Goal: Information Seeking & Learning: Learn about a topic

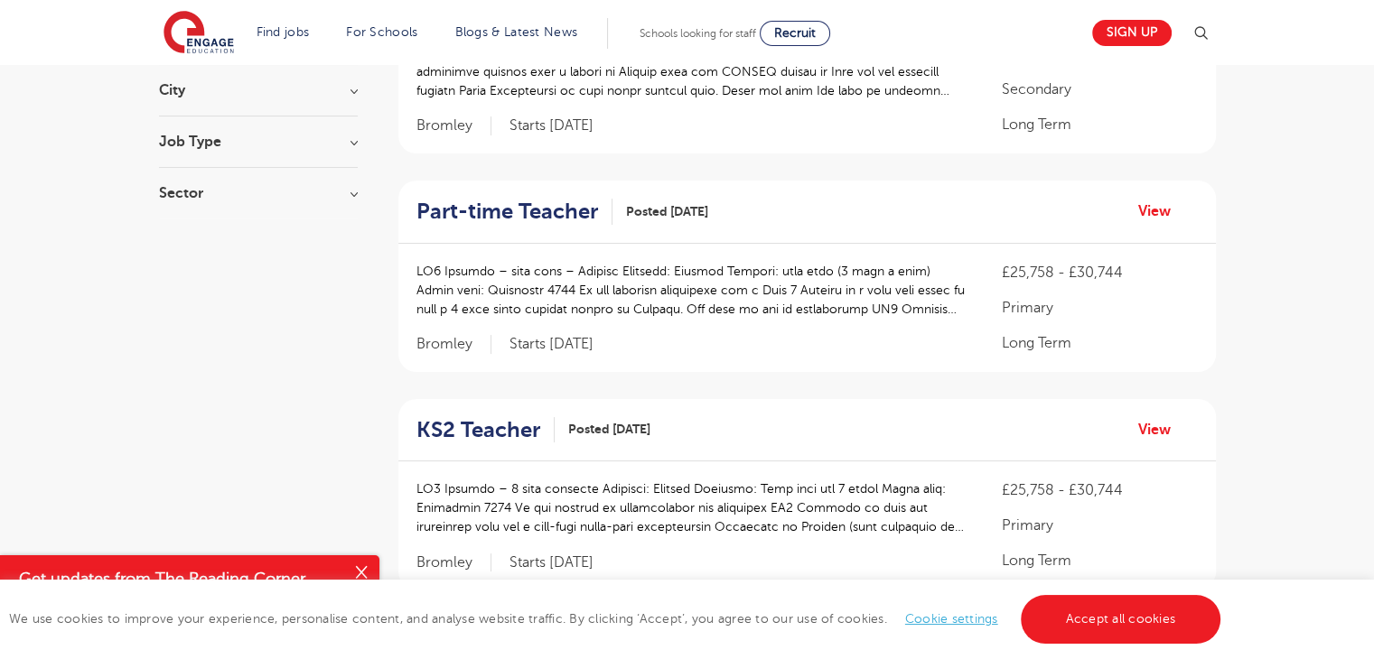
scroll to position [181, 0]
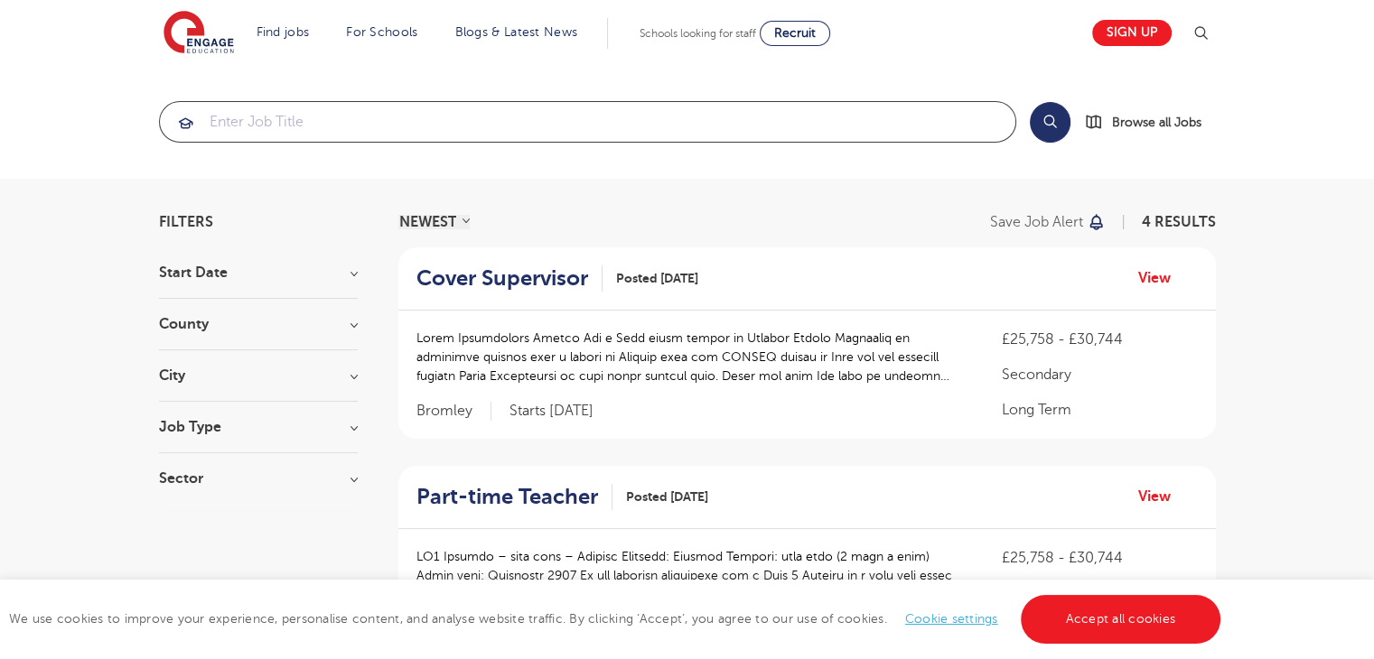
click at [407, 123] on input "search" at bounding box center [587, 122] width 855 height 40
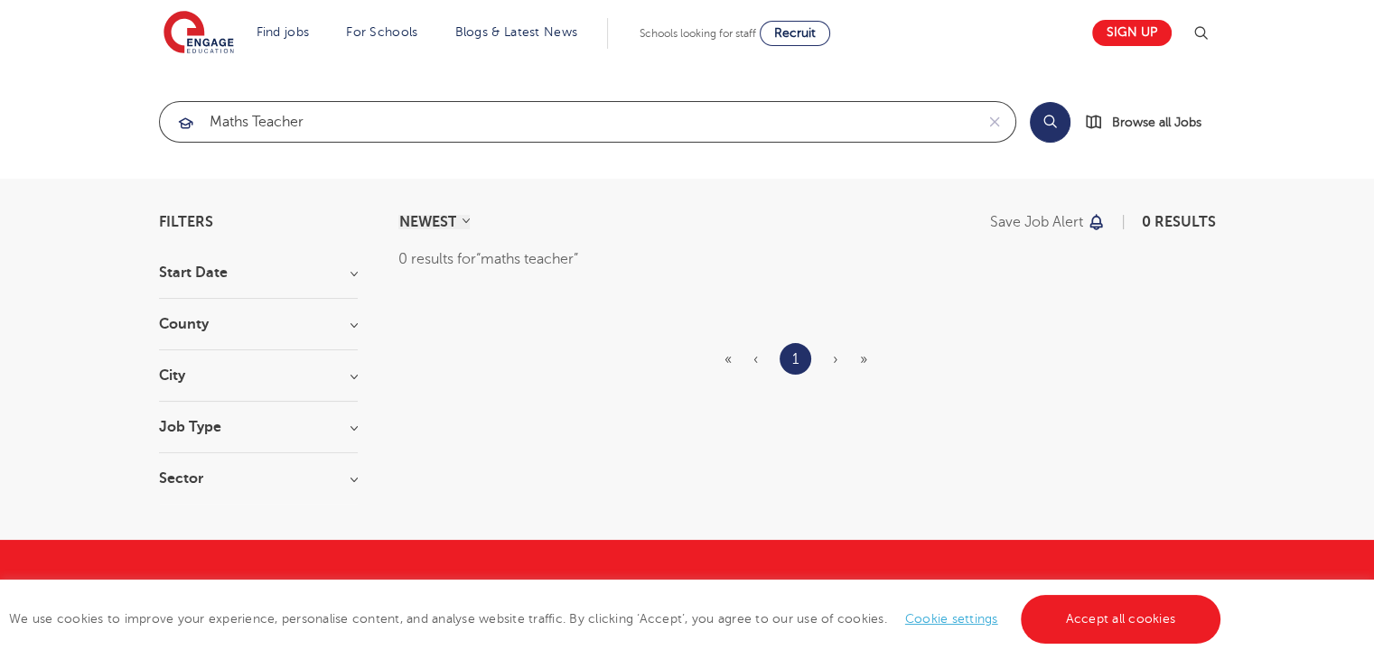
type input "maths teacher"
click at [356, 274] on h3 "Start Date" at bounding box center [258, 273] width 199 height 14
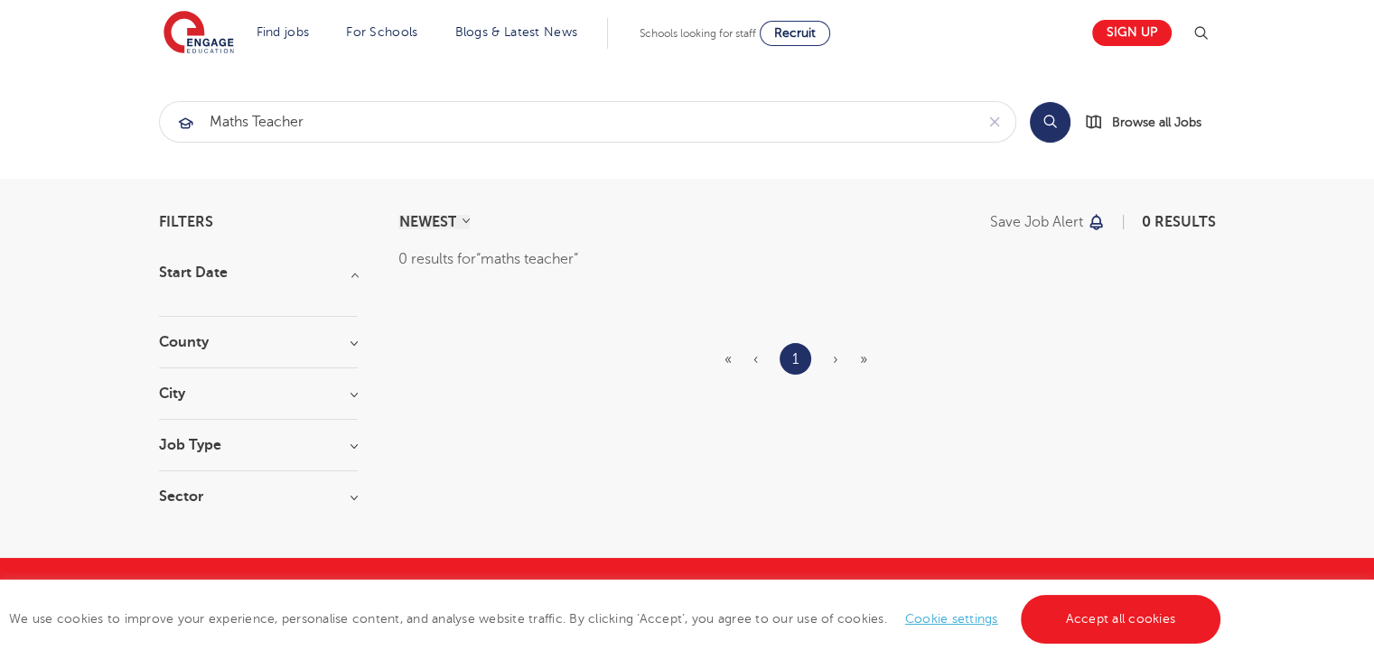
click at [352, 345] on h3 "County" at bounding box center [258, 342] width 199 height 14
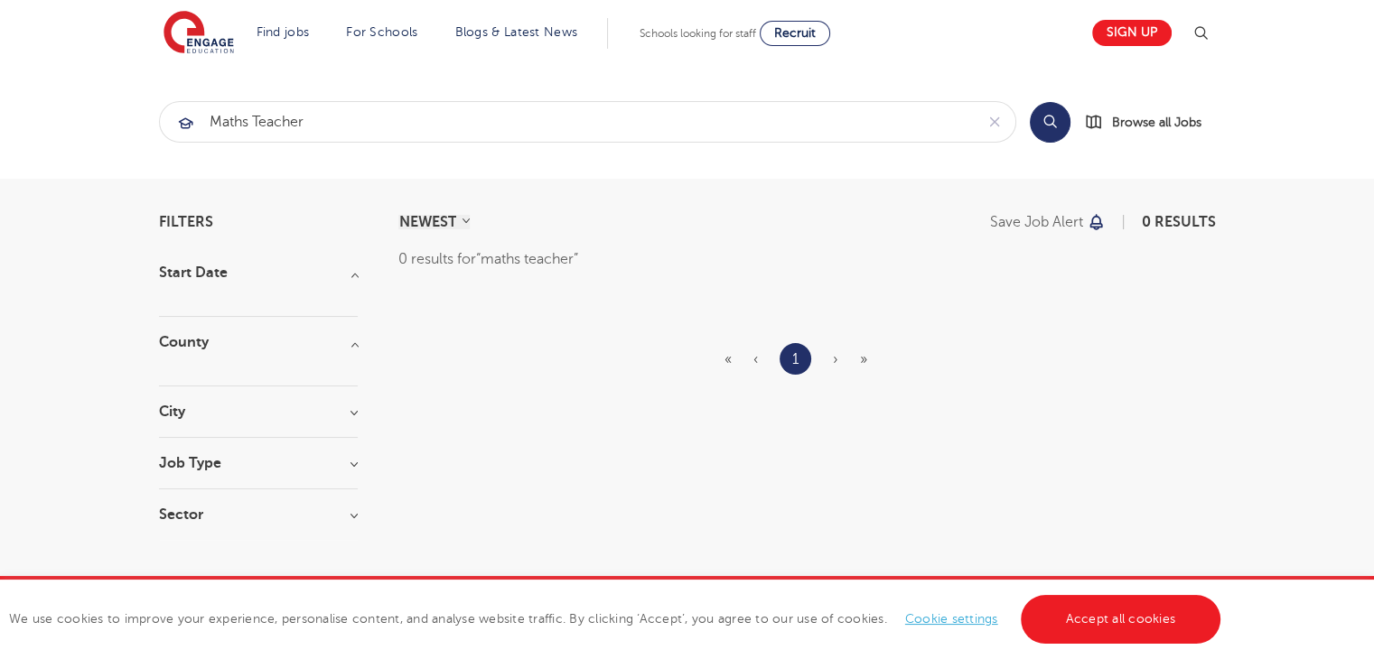
click at [349, 408] on h3 "City" at bounding box center [258, 412] width 199 height 14
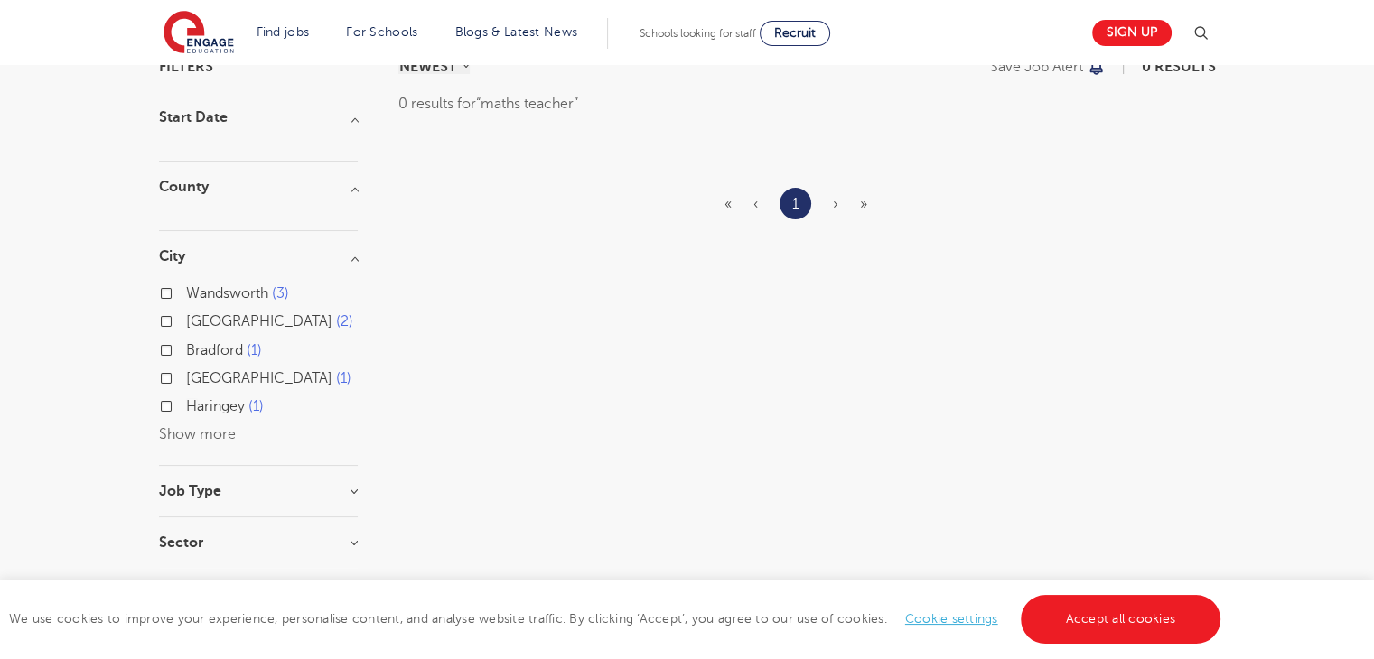
scroll to position [181, 0]
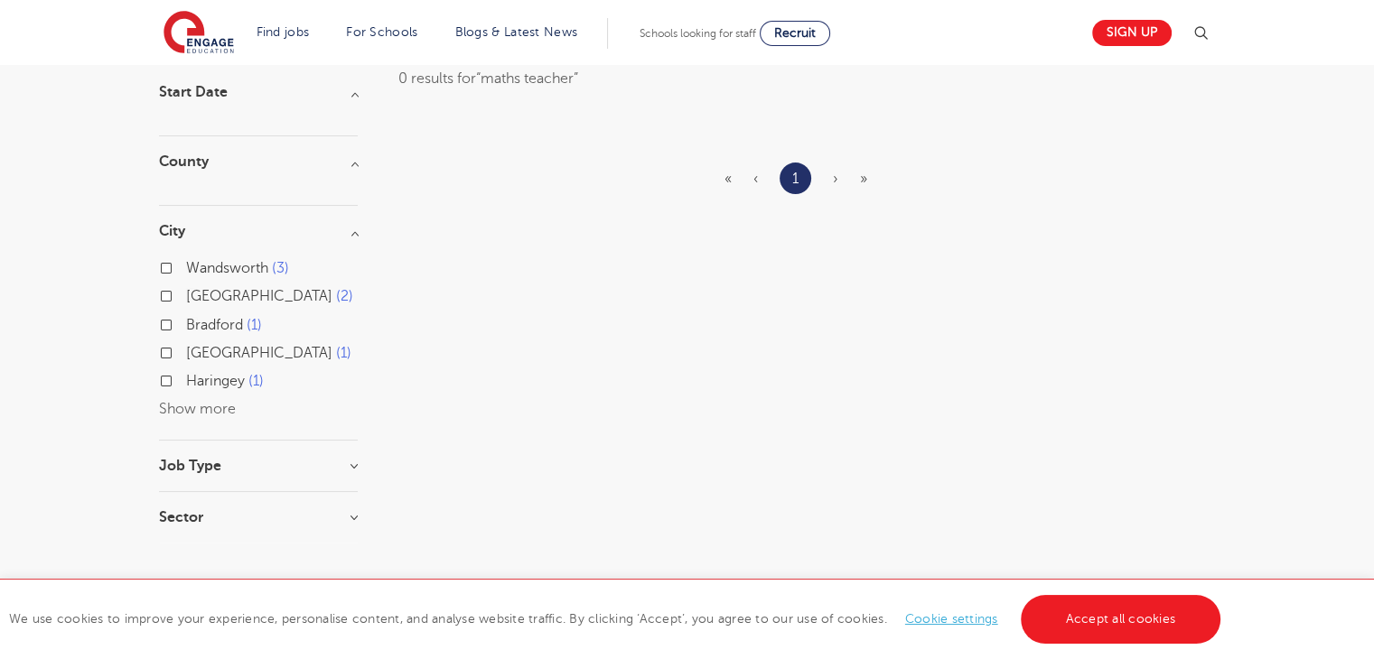
click at [216, 409] on button "Show more" at bounding box center [197, 409] width 77 height 16
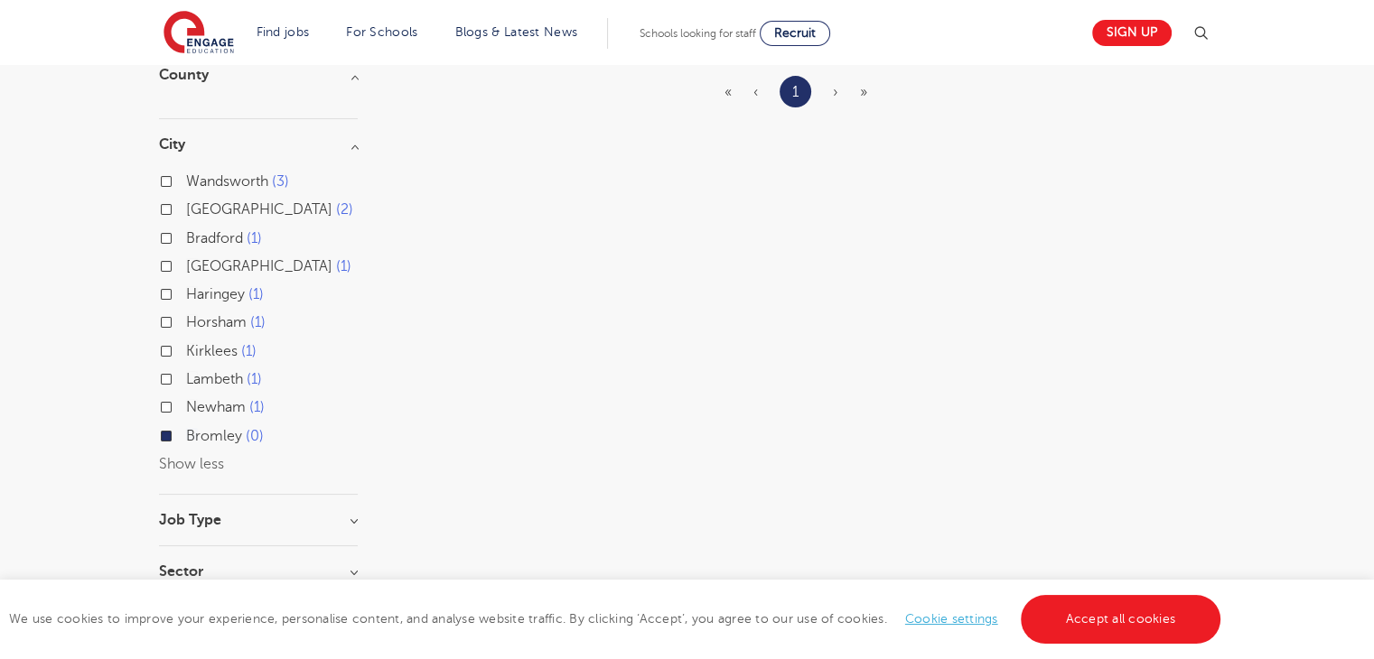
scroll to position [271, 0]
click at [164, 438] on div "Bromley 0" at bounding box center [258, 435] width 199 height 28
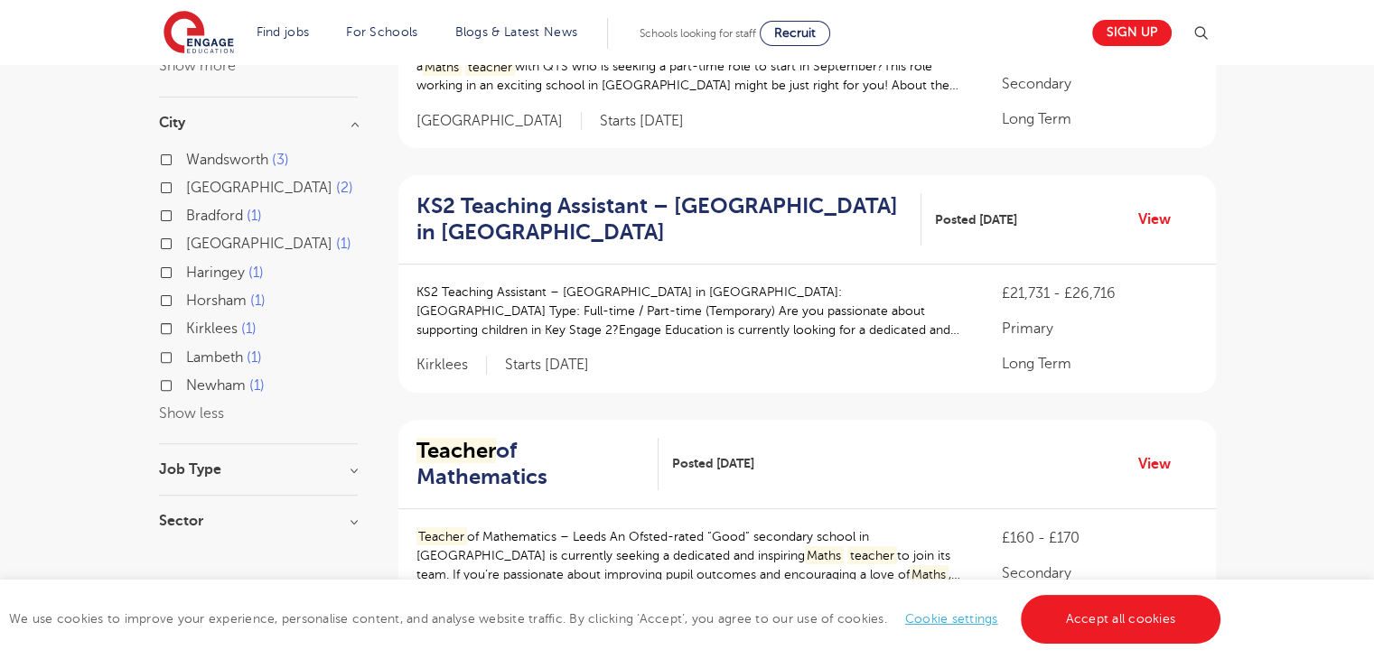
scroll to position [542, 0]
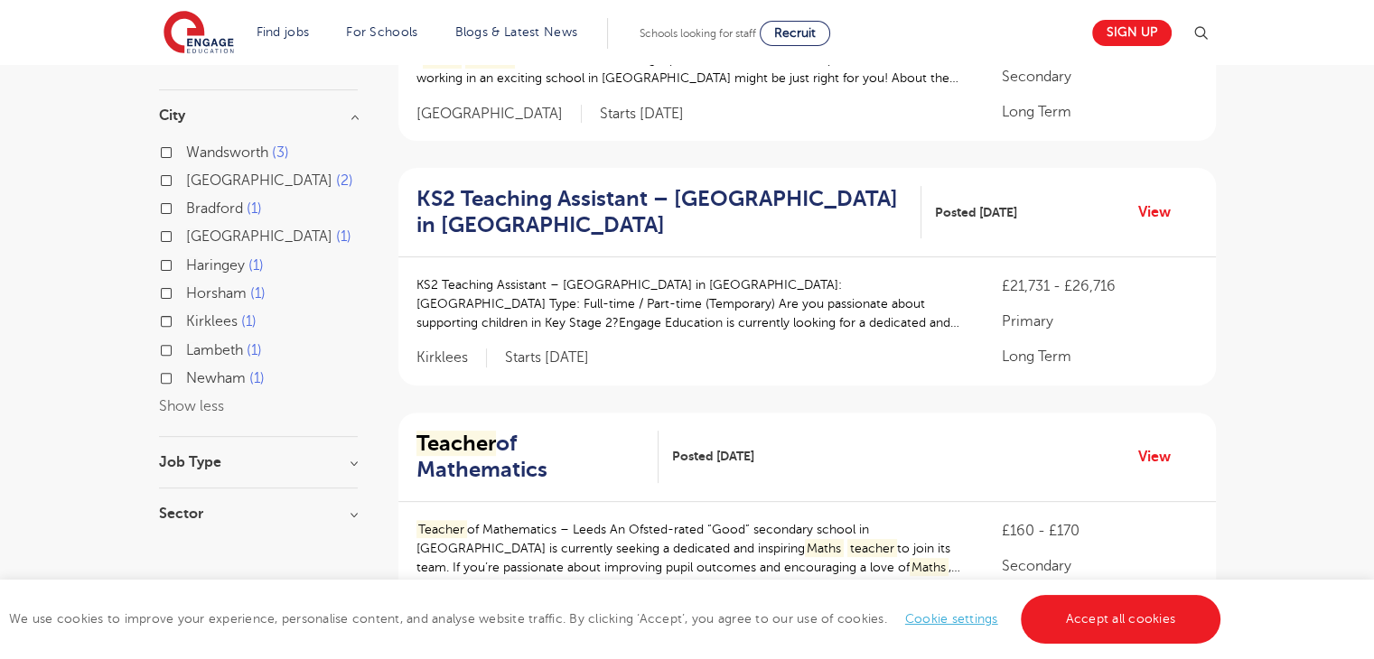
click at [353, 464] on h3 "Job Type" at bounding box center [258, 462] width 199 height 14
click at [186, 500] on label "Long Term 10" at bounding box center [235, 499] width 98 height 23
click at [186, 500] on input "Long Term 10" at bounding box center [192, 497] width 12 height 12
checkbox input "true"
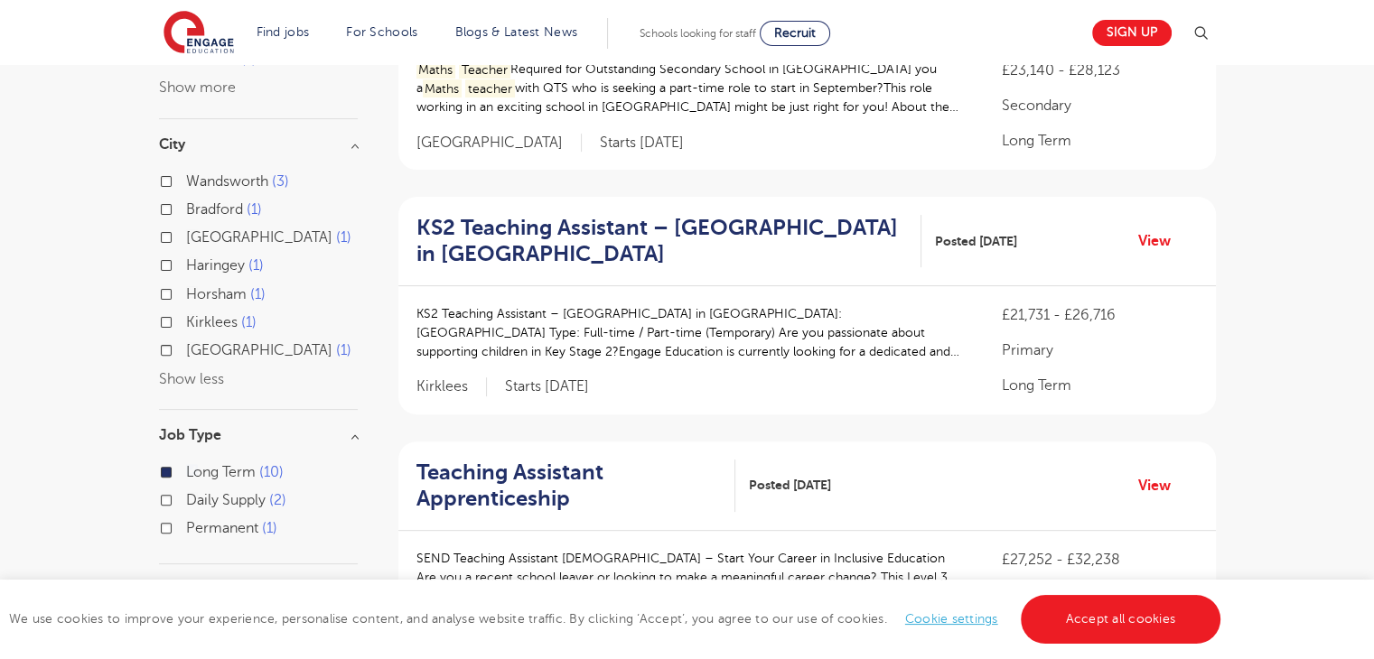
click at [186, 529] on label "Permanent 1" at bounding box center [231, 528] width 91 height 23
click at [186, 529] on input "Permanent 1" at bounding box center [192, 526] width 12 height 12
checkbox input "true"
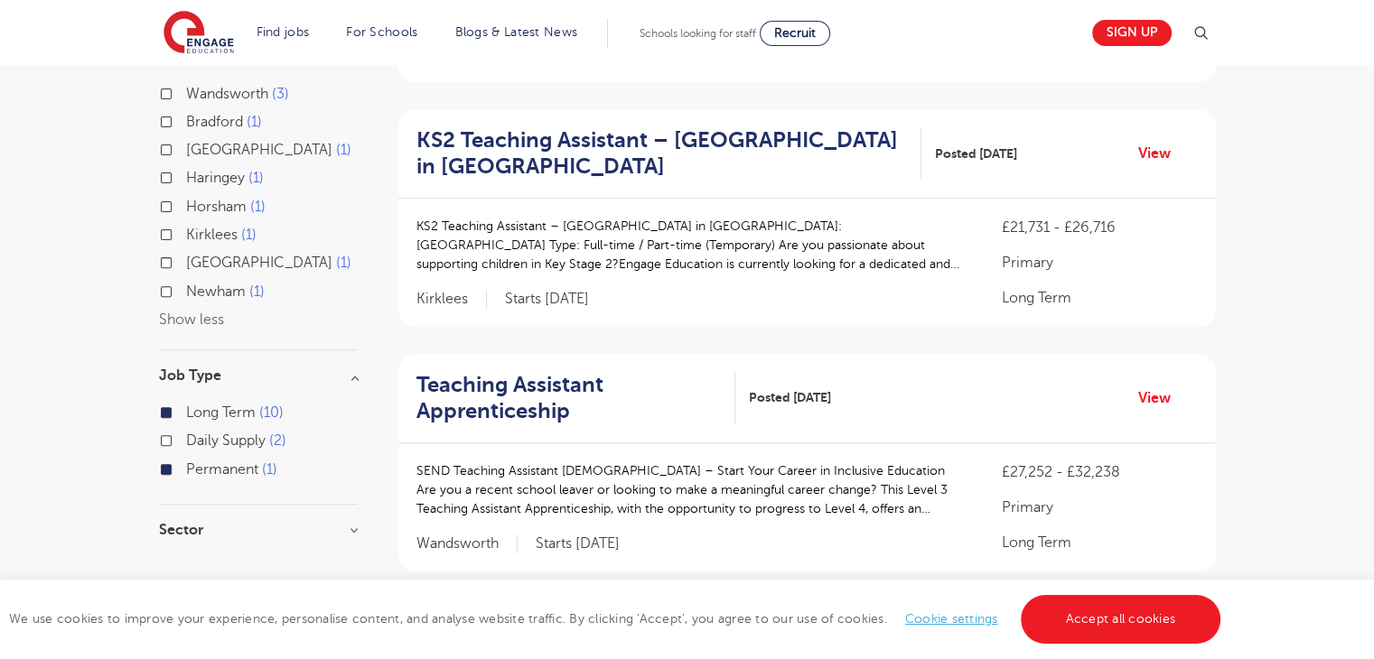
scroll to position [694, 0]
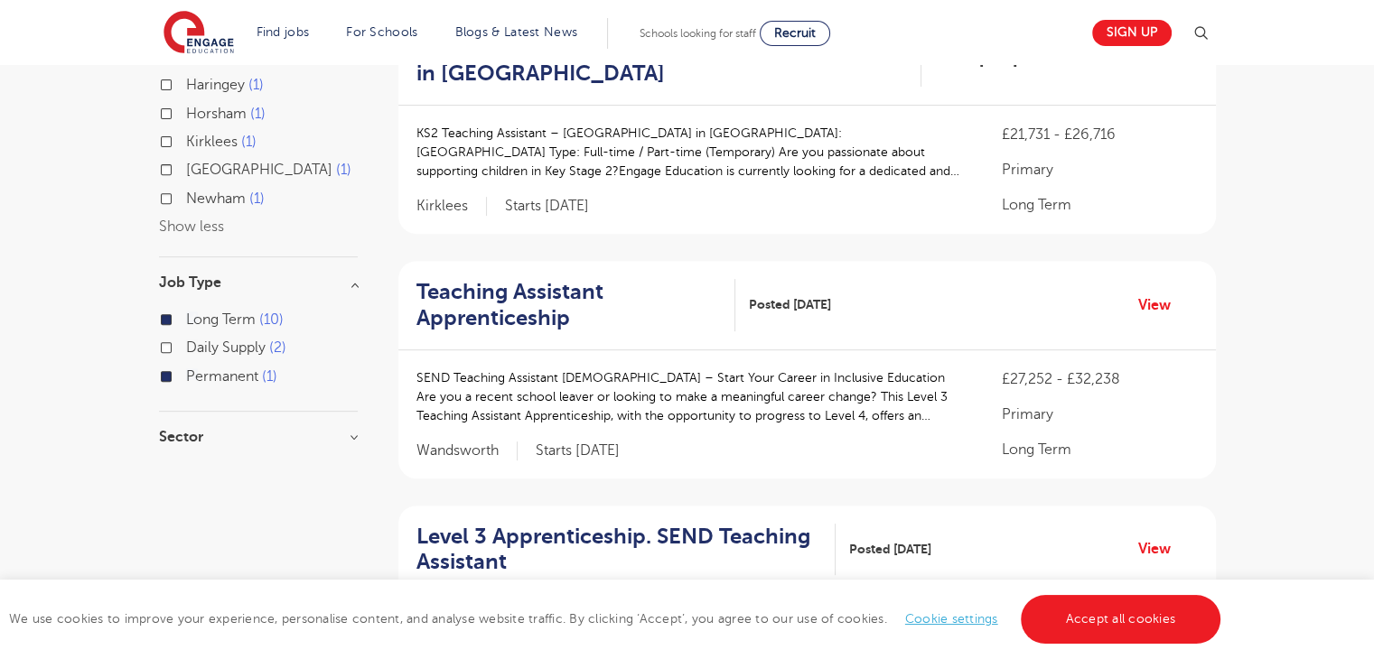
click at [355, 435] on h3 "Sector" at bounding box center [258, 437] width 199 height 14
click at [186, 472] on label "Secondary 6" at bounding box center [231, 474] width 91 height 23
click at [186, 472] on input "Secondary 6" at bounding box center [192, 472] width 12 height 12
checkbox input "true"
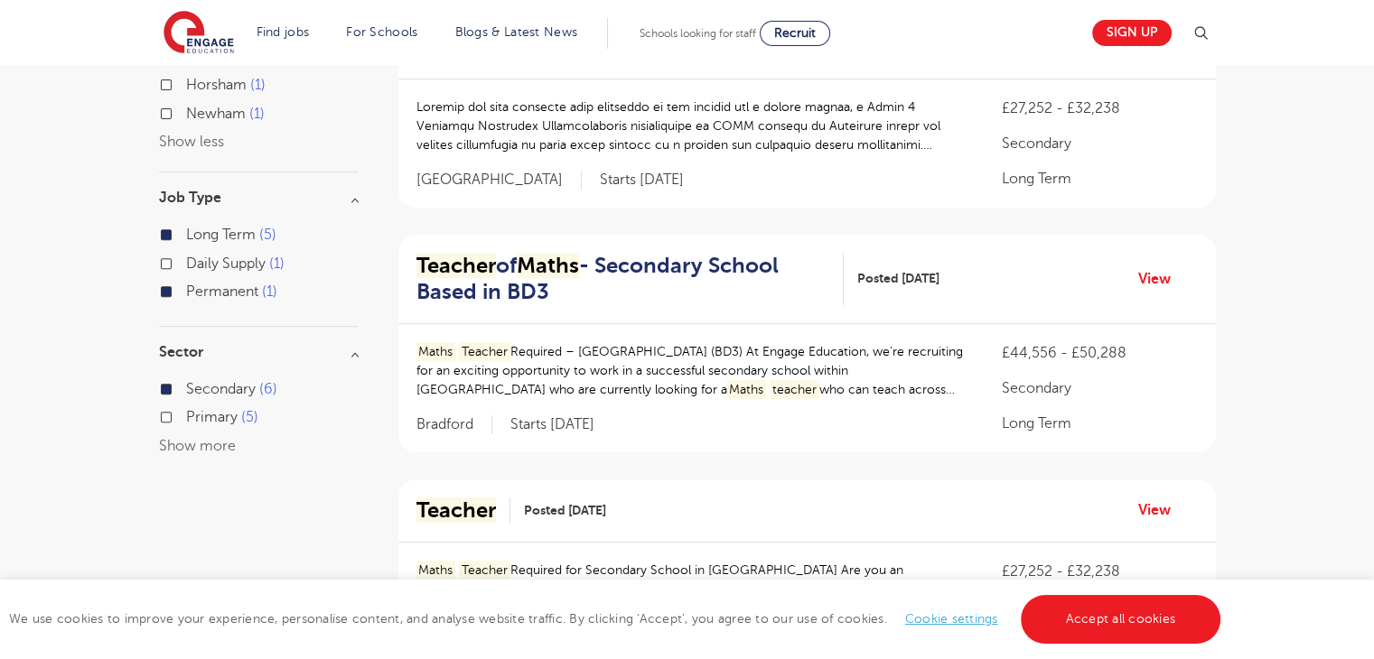
scroll to position [666, 0]
